Goal: Information Seeking & Learning: Learn about a topic

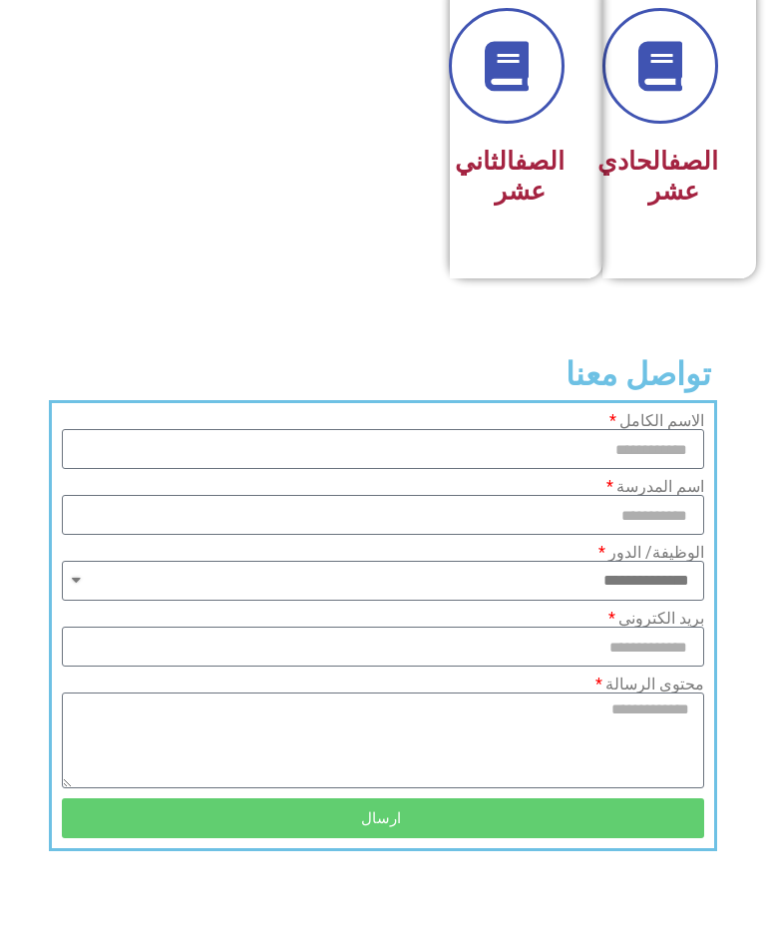
scroll to position [1342, 0]
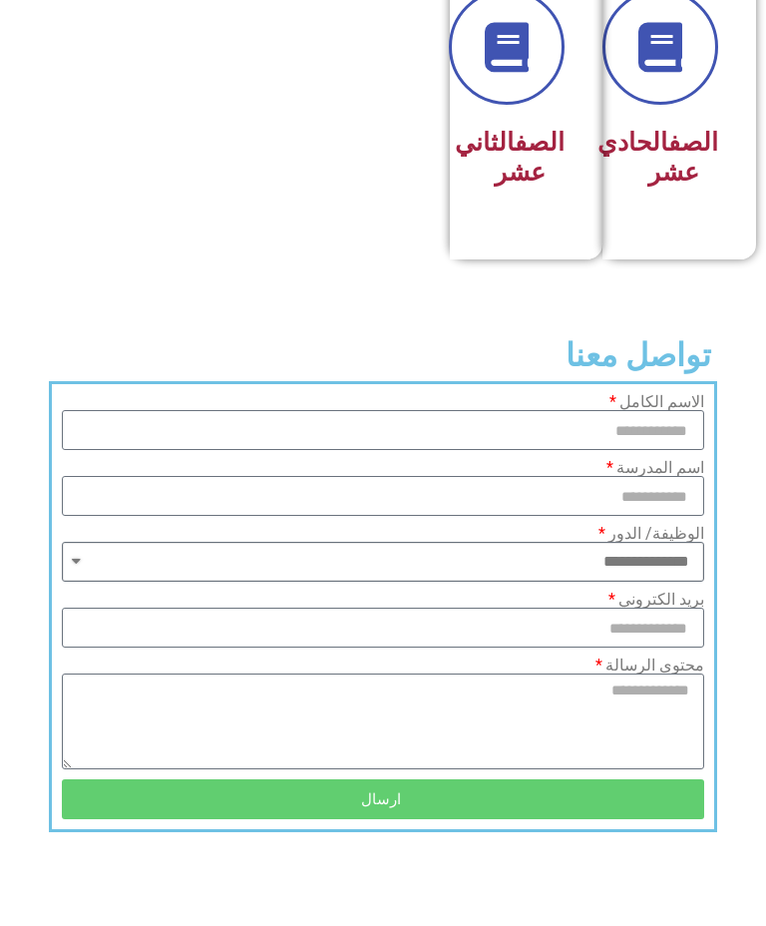
click at [675, 573] on select "**********" at bounding box center [383, 562] width 642 height 40
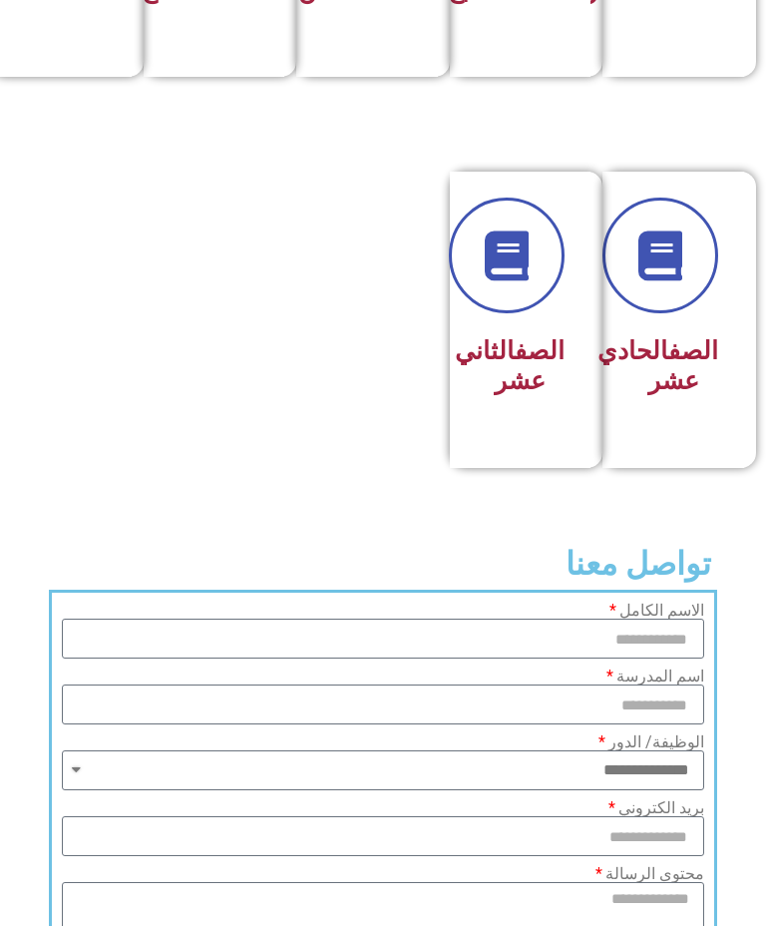
scroll to position [1110, 0]
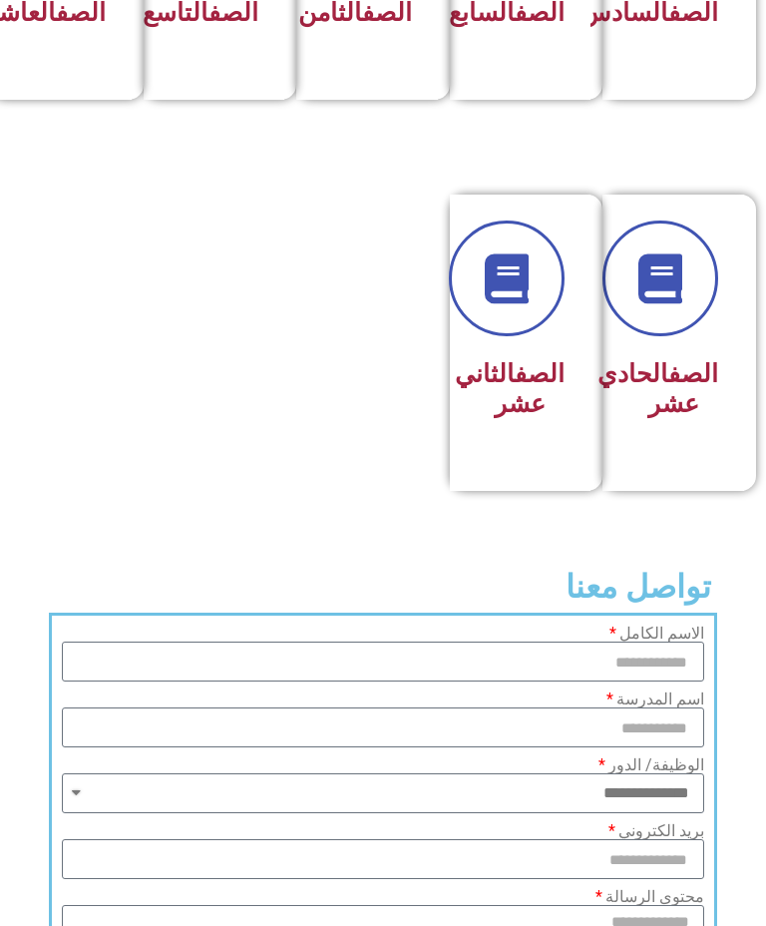
click at [621, 773] on label "الوظيفة/ الدور" at bounding box center [651, 765] width 106 height 16
click at [621, 775] on select "**********" at bounding box center [383, 793] width 642 height 40
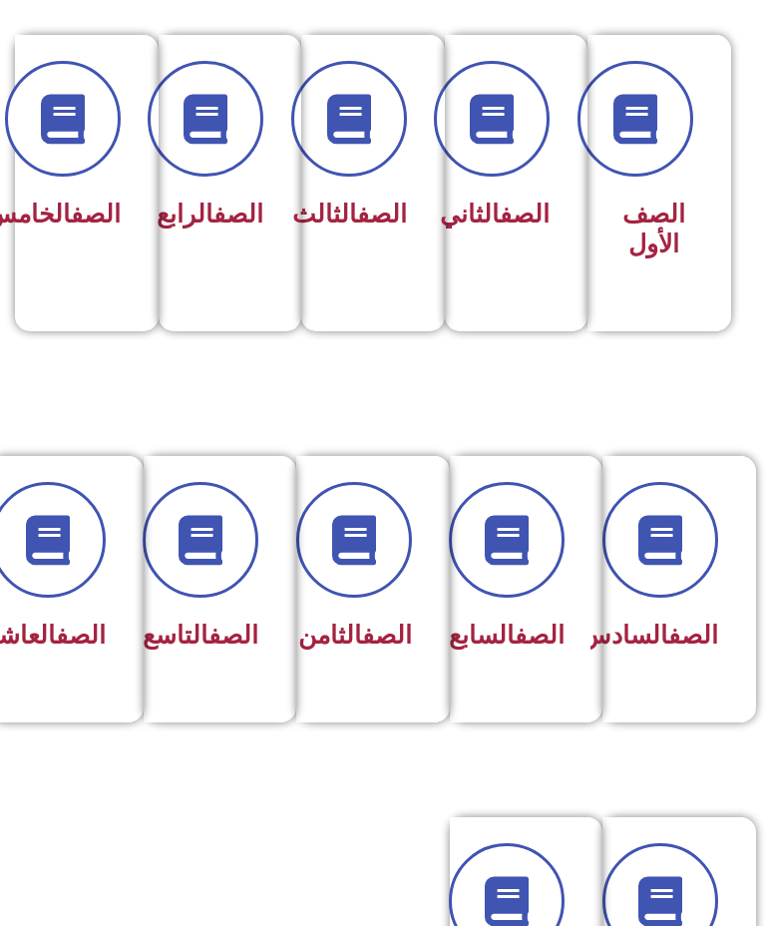
scroll to position [484, 0]
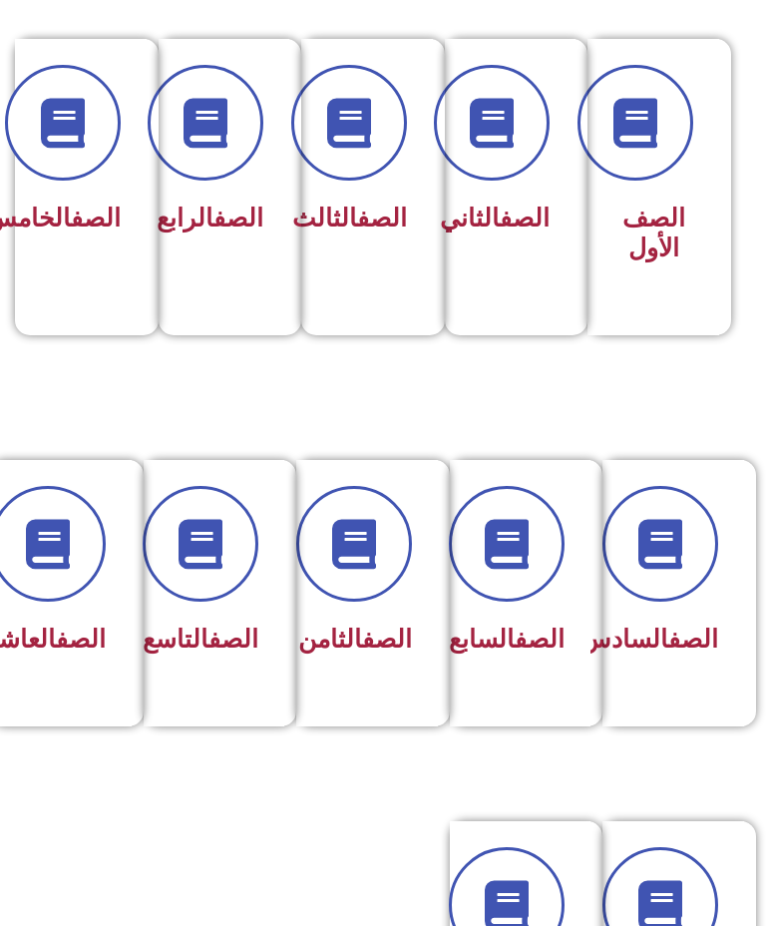
click at [700, 197] on div "الصف الأول" at bounding box center [654, 187] width 132 height 296
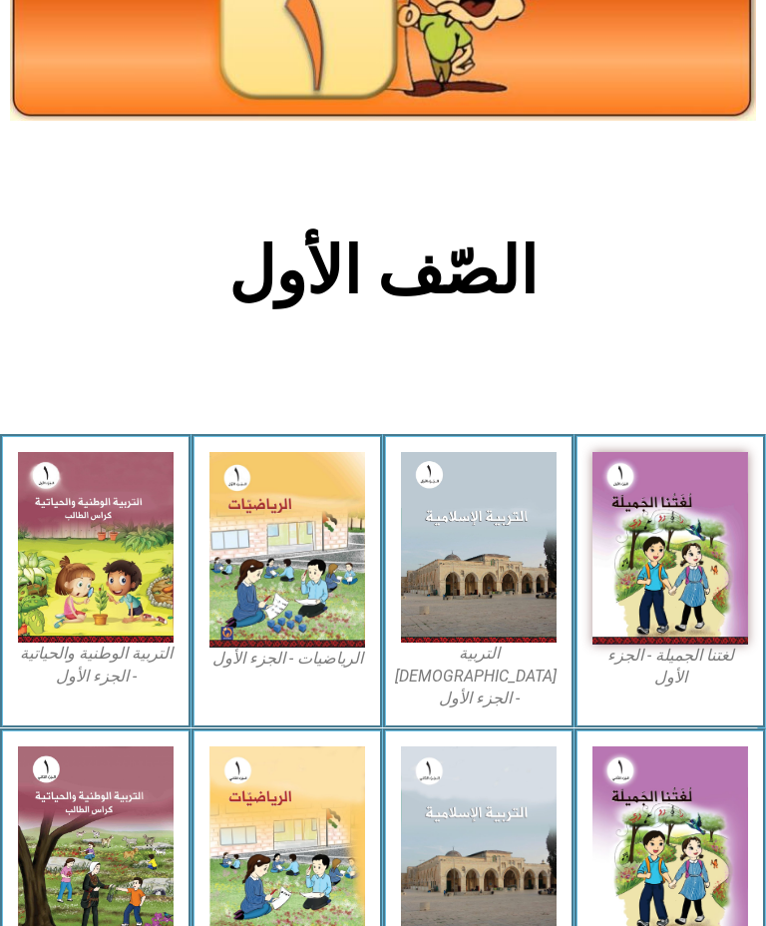
scroll to position [180, 0]
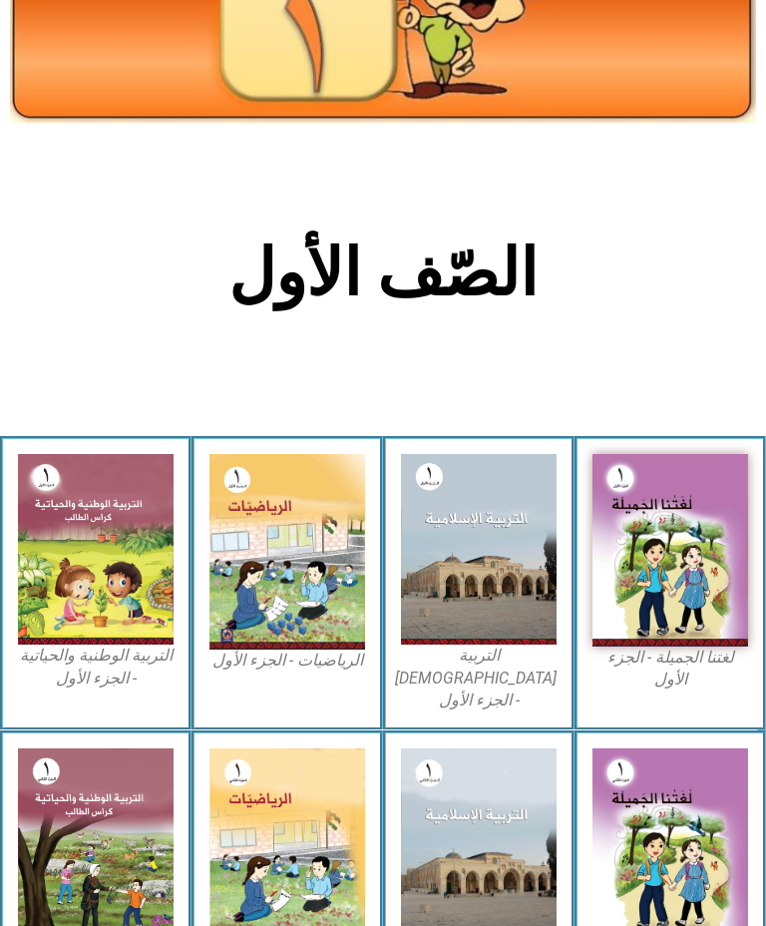
click at [341, 624] on img at bounding box center [287, 552] width 156 height 196
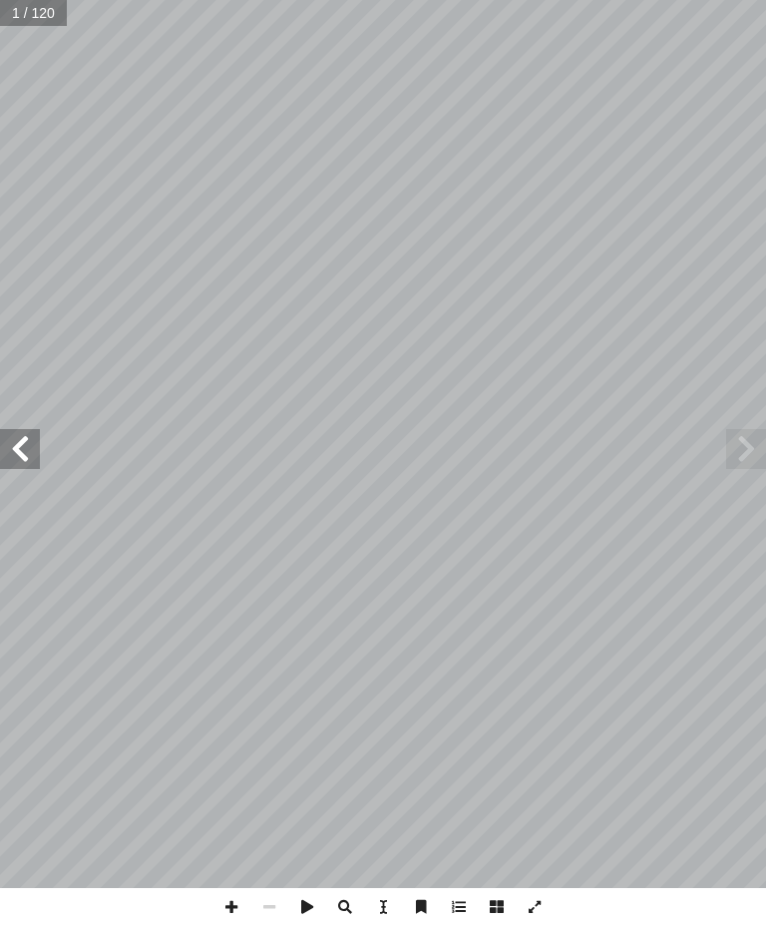
click at [24, 453] on span at bounding box center [20, 449] width 40 height 40
click at [4, 459] on span at bounding box center [20, 449] width 40 height 40
click at [11, 436] on span at bounding box center [20, 449] width 40 height 40
click at [23, 18] on input "text" at bounding box center [40, 13] width 81 height 26
type input "**"
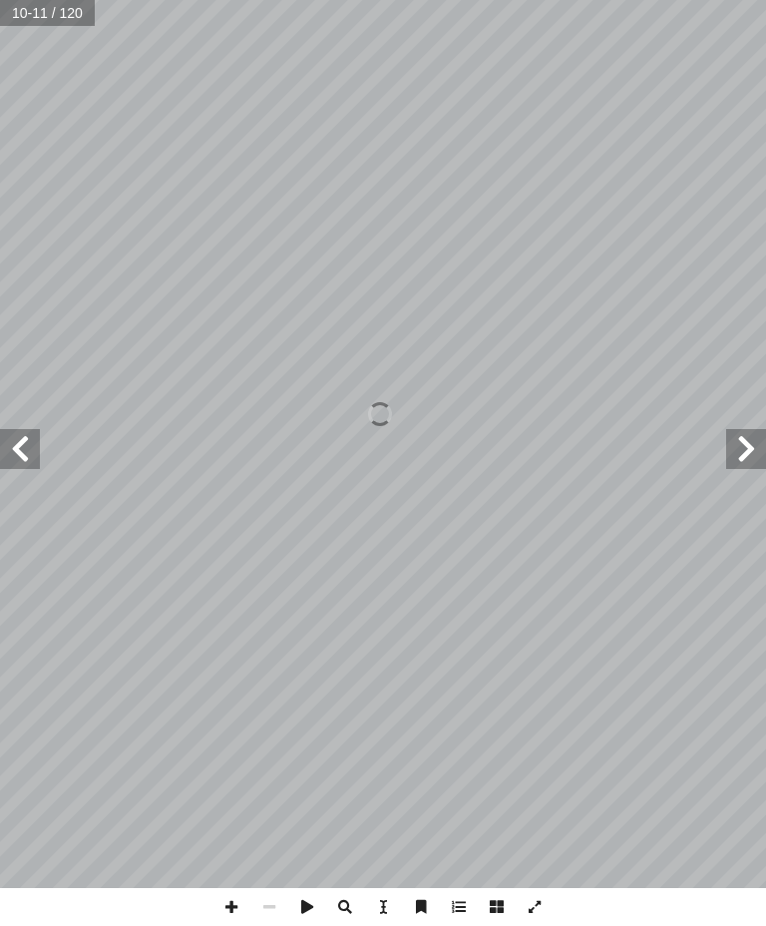
scroll to position [1, 0]
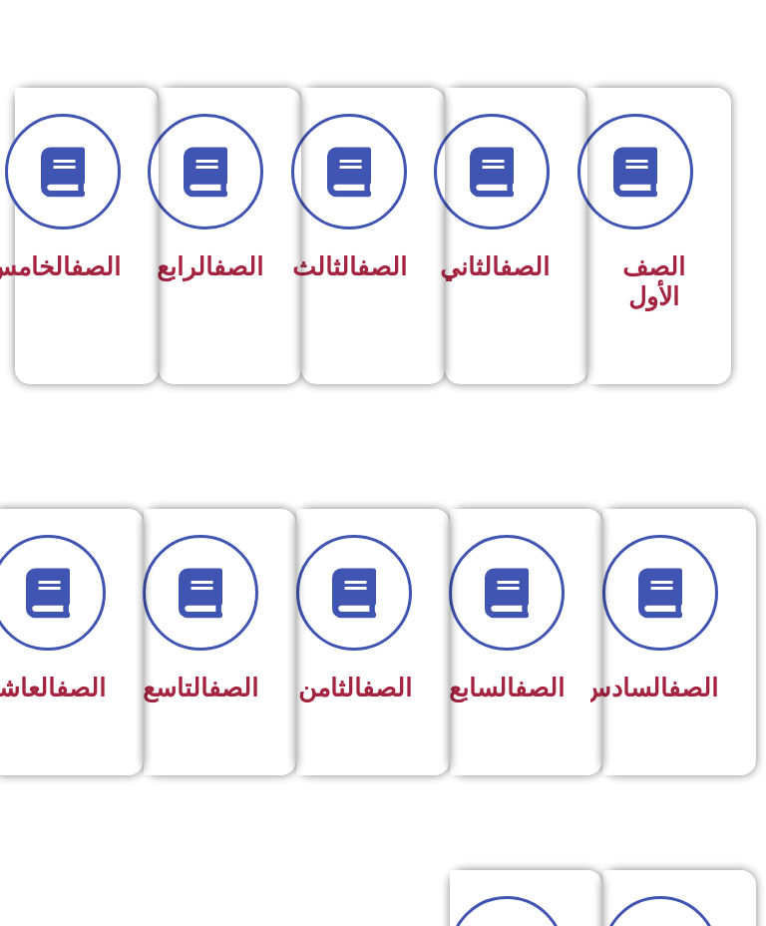
scroll to position [567, 0]
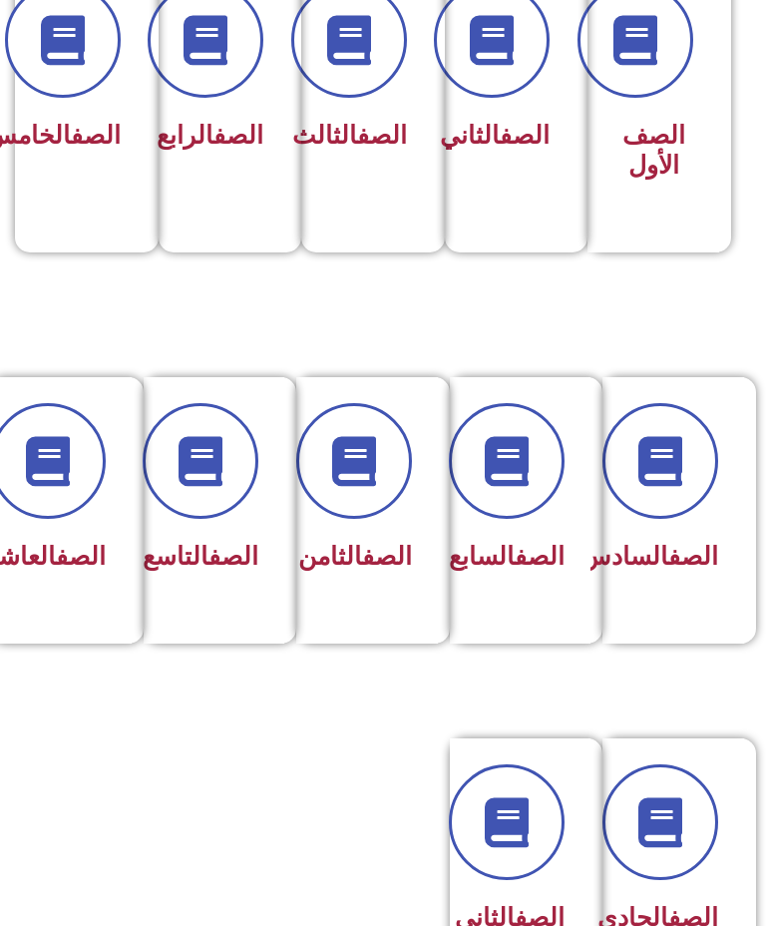
click at [46, 467] on icon at bounding box center [48, 461] width 50 height 50
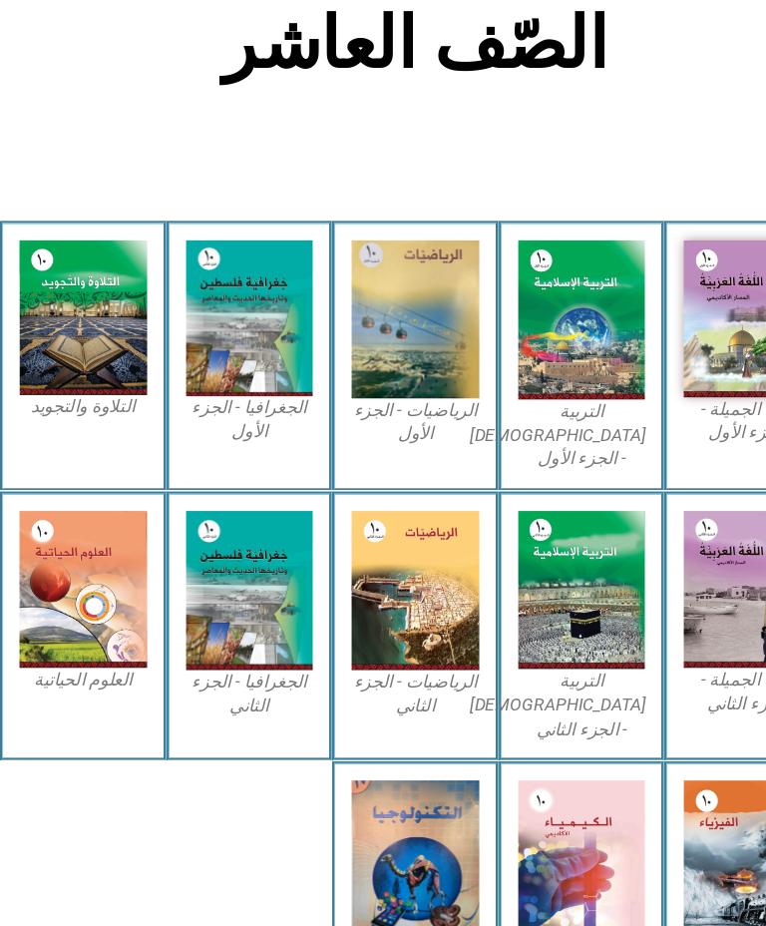
scroll to position [413, 60]
click at [662, 298] on img at bounding box center [689, 293] width 118 height 145
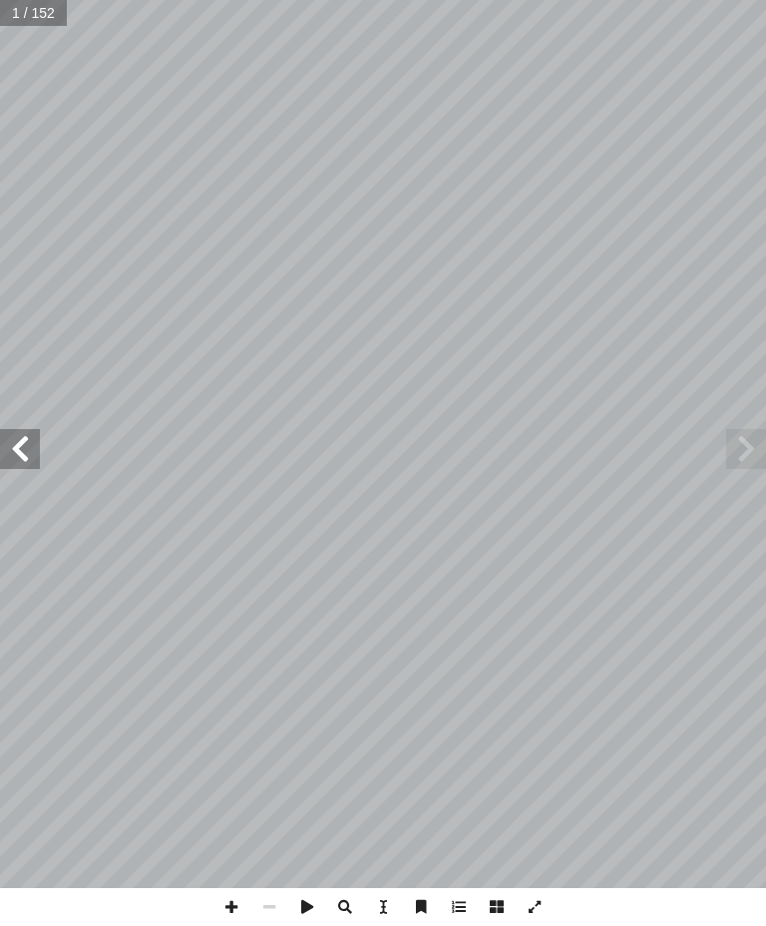
click at [9, 17] on input "text" at bounding box center [34, 13] width 68 height 26
type input "**"
click at [17, 448] on span at bounding box center [20, 449] width 40 height 40
click at [0, 443] on span at bounding box center [20, 449] width 40 height 40
click at [1, 455] on span at bounding box center [20, 449] width 40 height 40
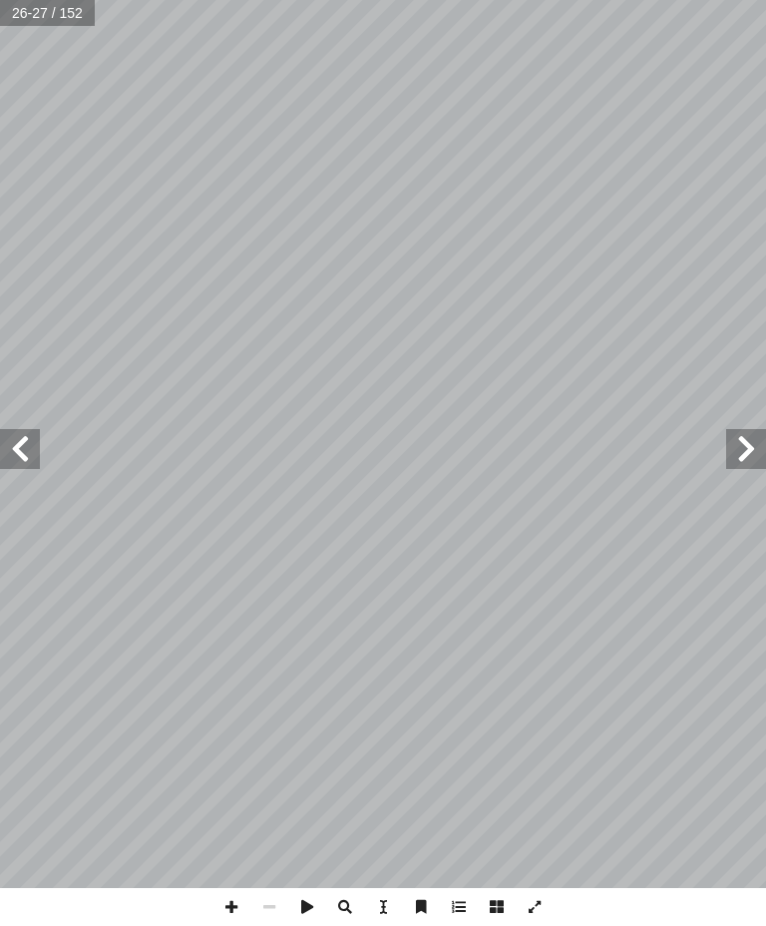
click at [22, 446] on span at bounding box center [20, 449] width 40 height 40
click at [16, 449] on span at bounding box center [20, 449] width 40 height 40
click at [16, 455] on span at bounding box center [20, 449] width 40 height 40
click at [6, 437] on span at bounding box center [20, 449] width 40 height 40
click at [8, 439] on span at bounding box center [20, 449] width 40 height 40
